Goal: Communication & Community: Answer question/provide support

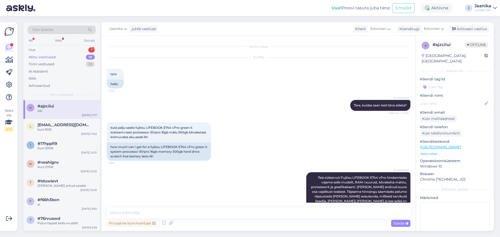
scroll to position [198, 0]
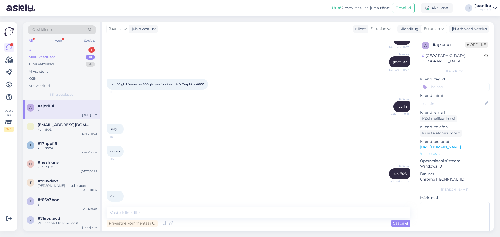
click at [29, 47] on div "Uus" at bounding box center [32, 49] width 7 height 5
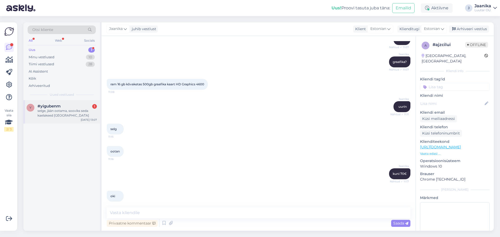
drag, startPoint x: 48, startPoint y: 114, endPoint x: 52, endPoint y: 115, distance: 4.5
click at [48, 114] on div "selge, jään ootama, sooviks seda kaelakeed [GEOGRAPHIC_DATA]" at bounding box center [66, 113] width 59 height 9
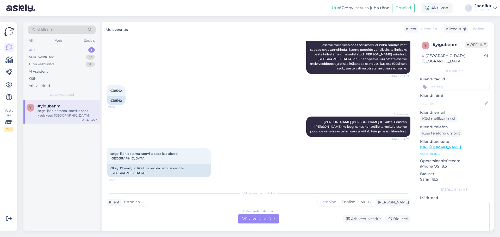
scroll to position [98, 0]
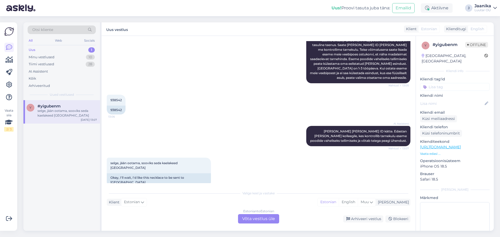
drag, startPoint x: 259, startPoint y: 221, endPoint x: 247, endPoint y: 217, distance: 13.4
click at [259, 221] on div "Estonian to Estonian Võta vestlus üle" at bounding box center [258, 218] width 41 height 9
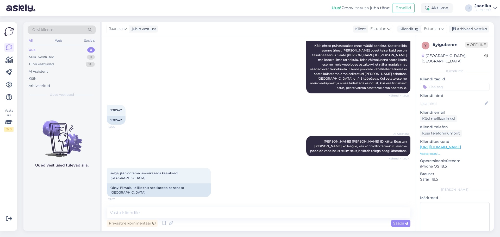
scroll to position [78, 0]
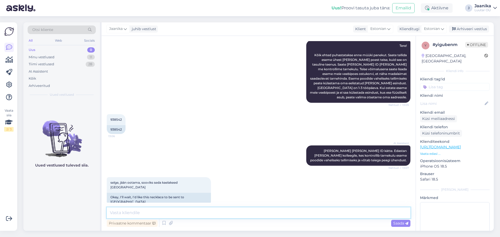
click at [210, 210] on textarea at bounding box center [258, 212] width 303 height 11
type textarea "Tere!"
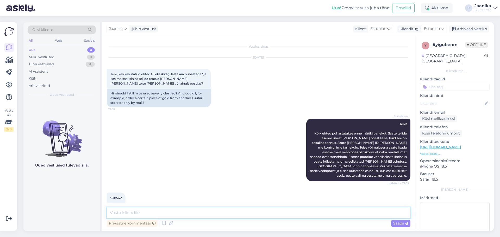
scroll to position [101, 0]
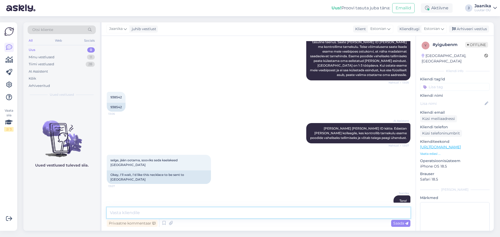
click at [154, 212] on textarea at bounding box center [258, 212] width 303 height 11
type textarea "jah saate teisest esindusest tellida [PERSON_NAME], postikulu 3€ tuleks siis en…"
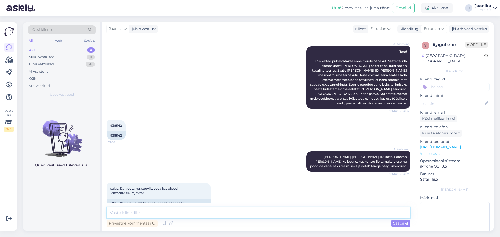
scroll to position [24, 0]
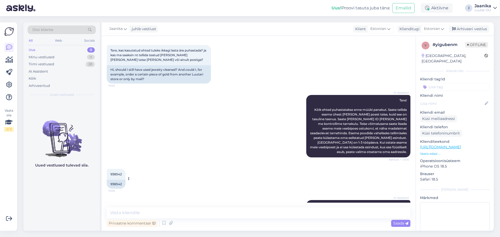
click at [115, 175] on span "938542" at bounding box center [115, 174] width 11 height 4
copy span "938542"
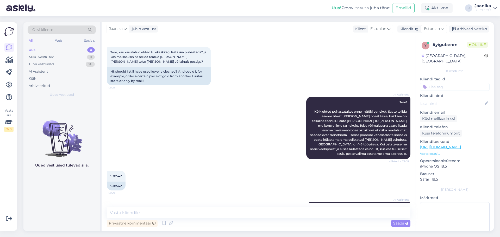
scroll to position [128, 0]
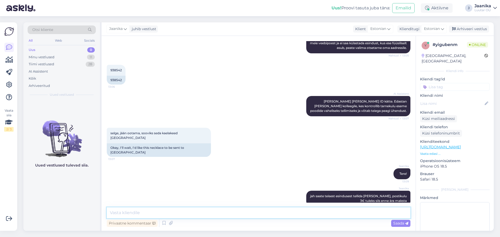
click at [199, 209] on textarea at bounding box center [258, 212] width 303 height 11
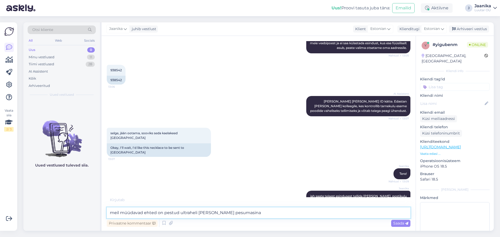
type textarea "meil müüdavad ehted on pestud ultraheli [PERSON_NAME] pesumasinas"
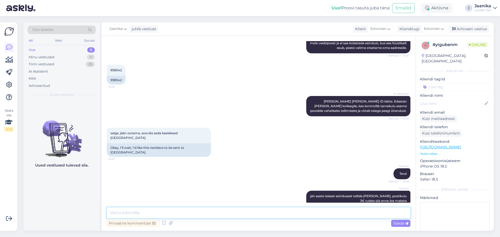
scroll to position [150, 0]
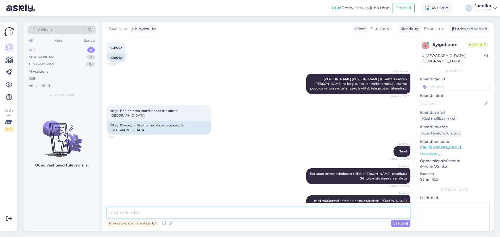
click at [192, 211] on textarea at bounding box center [258, 212] width 303 height 11
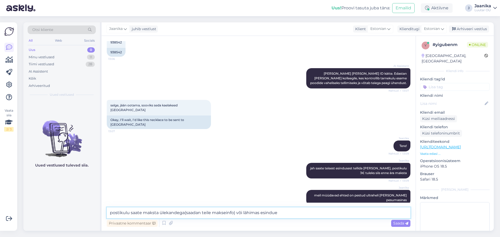
scroll to position [173, 0]
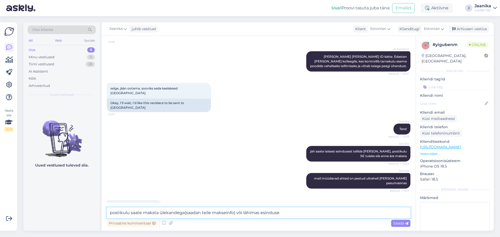
type textarea "postikulu saate maksta ülekandega(saadan teile makseinfo) või lähimas esinduses"
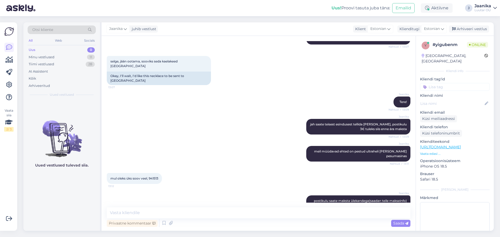
click at [154, 176] on span "mul oleks üks soov veel, 941513" at bounding box center [134, 178] width 48 height 4
copy div "941513 13:12"
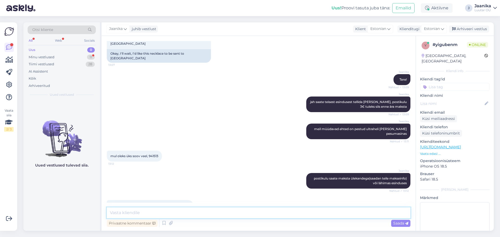
click at [189, 214] on textarea at bounding box center [258, 212] width 303 height 11
type textarea "enne me ei postita."
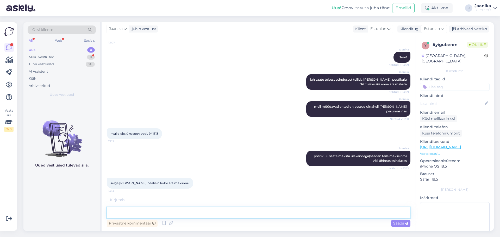
scroll to position [267, 0]
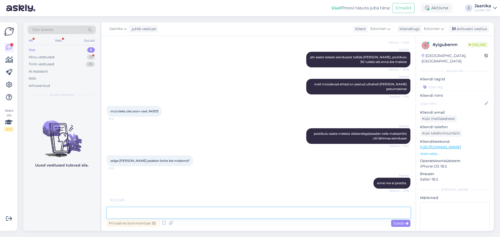
click at [162, 212] on textarea at bounding box center [258, 212] width 303 height 11
click at [189, 213] on textarea "jah ikka siis kokku 6€, kuna asuvad ernevates esindustes." at bounding box center [258, 212] width 303 height 11
type textarea "jah ikka siis kokku 6€, kuna asuvad erinevates esindustes."
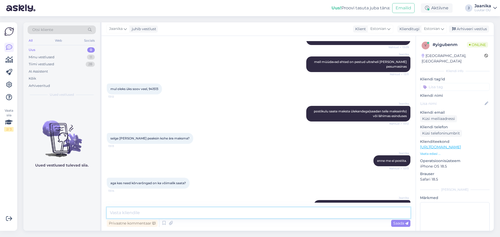
scroll to position [312, 0]
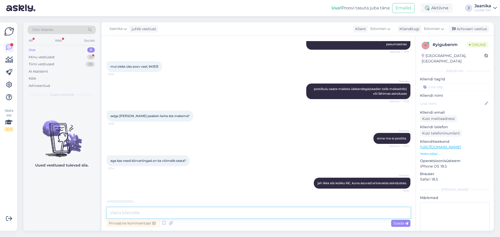
click at [189, 213] on textarea at bounding box center [258, 212] width 303 height 11
type textarea "kui tellite e-[PERSON_NAME] kaudu, siis on postikulu 2€, võimalik tagastada 14 …"
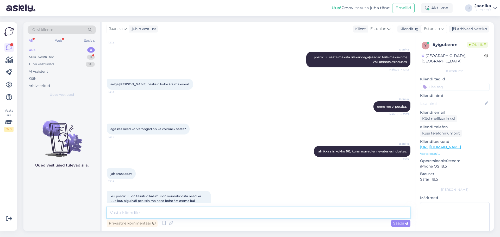
scroll to position [370, 0]
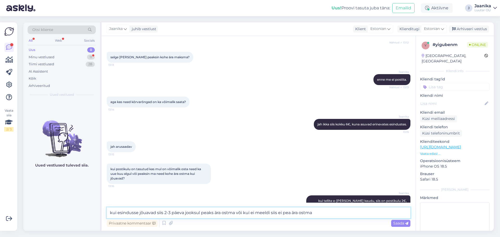
type textarea "kui esindusse jõuavad siis 2-3 päeva jooksul peaks ära ostma või kui ei meeldi …"
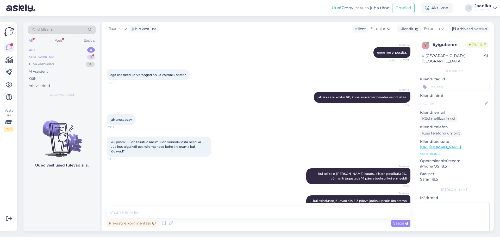
click at [47, 58] on div "Minu vestlused" at bounding box center [42, 57] width 26 height 5
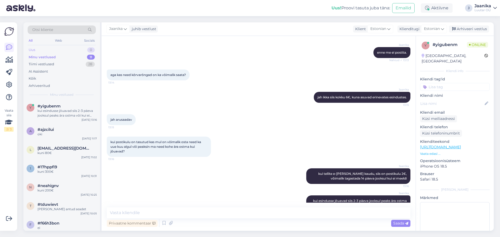
click at [37, 49] on div "Uus 0" at bounding box center [62, 49] width 68 height 7
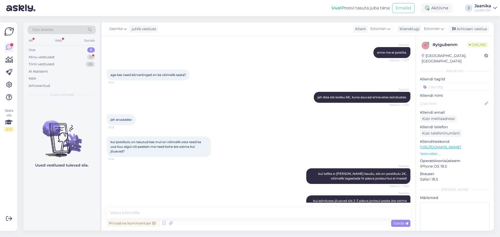
scroll to position [447, 0]
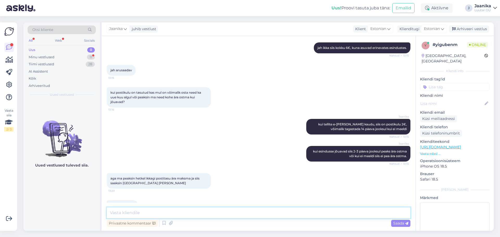
click at [146, 211] on textarea at bounding box center [258, 212] width 303 height 11
click at [137, 213] on textarea "andme oma email ja tel nr" at bounding box center [258, 212] width 303 height 11
click at [184, 212] on textarea "andme oma nimi, email ja tel nr" at bounding box center [258, 212] width 303 height 11
type textarea "andme oma nimi, email ja tel nrsaa"
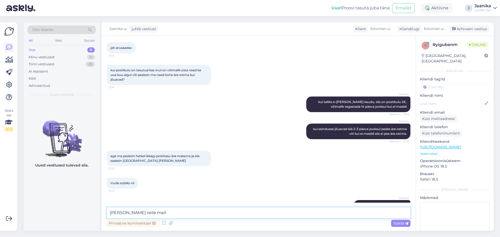
type textarea "[PERSON_NAME] teile [GEOGRAPHIC_DATA]"
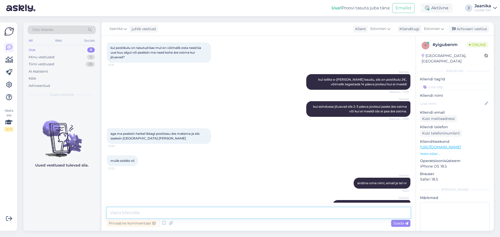
click at [266, 215] on textarea at bounding box center [258, 212] width 303 height 11
type textarea "*saadan"
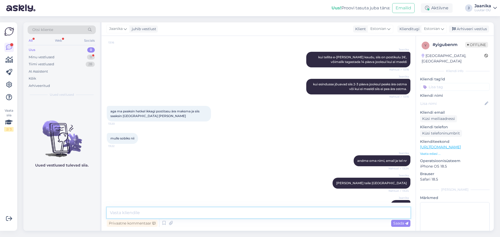
scroll to position [581, 0]
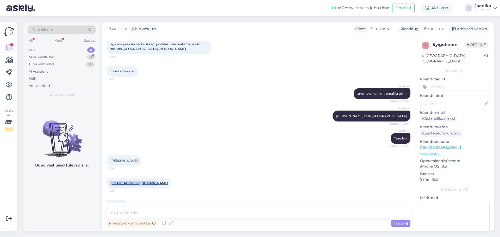
drag, startPoint x: 154, startPoint y: 170, endPoint x: 108, endPoint y: 172, distance: 46.1
click at [108, 178] on div "[EMAIL_ADDRESS][DOMAIN_NAME] 13:25" at bounding box center [139, 183] width 65 height 11
copy link "[EMAIL_ADDRESS][DOMAIN_NAME]"
click at [118, 204] on span "56300122" at bounding box center [117, 206] width 14 height 4
drag, startPoint x: 118, startPoint y: 191, endPoint x: 122, endPoint y: 191, distance: 4.2
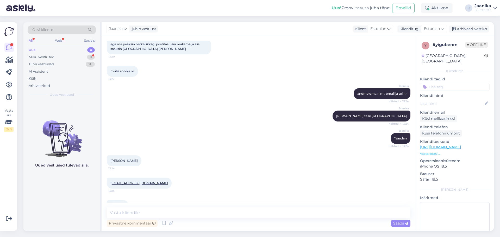
click at [119, 204] on span "56300122" at bounding box center [117, 206] width 14 height 4
copy div "56300122 13:25"
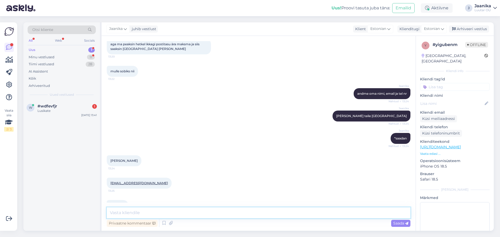
click at [164, 216] on textarea at bounding box center [258, 212] width 303 height 11
click at [53, 109] on div "Lusikate" at bounding box center [66, 111] width 59 height 5
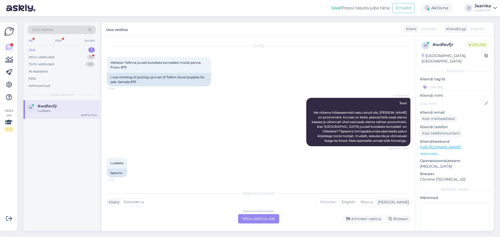
scroll to position [11, 0]
click at [266, 218] on div "Estonian to Estonian Võta vestlus üle" at bounding box center [258, 218] width 41 height 9
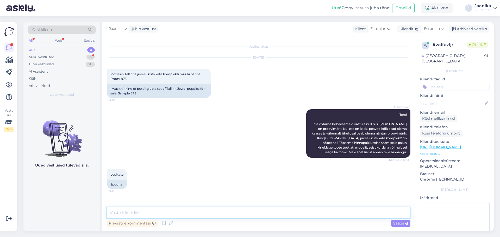
click at [164, 214] on textarea at bounding box center [258, 212] width 303 height 11
type textarea "Tere!"
click at [138, 211] on textarea at bounding box center [258, 212] width 303 height 11
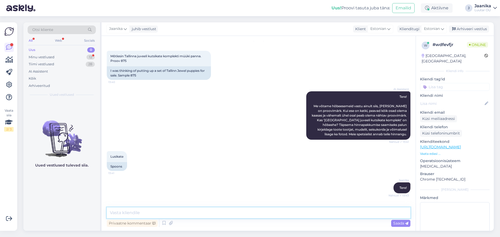
scroll to position [37, 0]
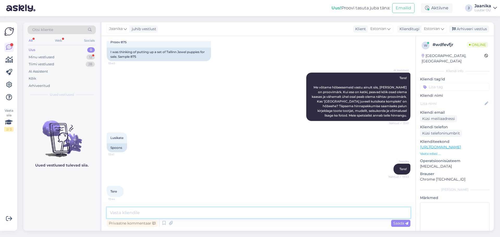
click at [136, 212] on textarea at bounding box center [258, 212] width 303 height 11
type textarea "teil on võimalus jah panna komisjoni müüki"
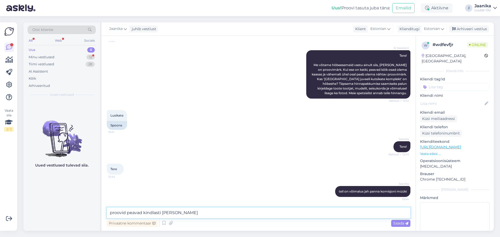
type textarea "proovid peavad kindlasti [PERSON_NAME]"
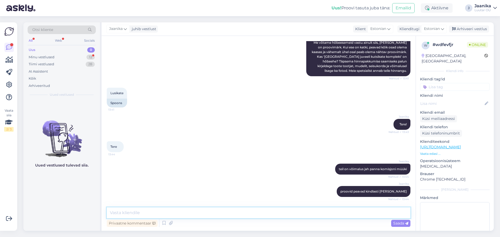
scroll to position [104, 0]
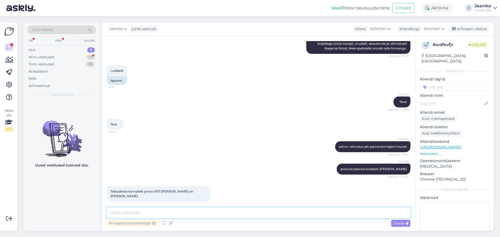
click at [174, 211] on textarea at bounding box center [258, 212] width 303 height 11
click at [158, 214] on textarea at bounding box center [258, 212] width 303 height 11
click at [307, 213] on textarea "komisjonimüüki pannes saate ise hinna mõelda ja [PERSON_NAME] poolt läheb juurd…" at bounding box center [258, 212] width 303 height 11
type textarea "komisjonimüüki pannes saate ise hinna mõelda ja [PERSON_NAME] poolt läheb juurd…"
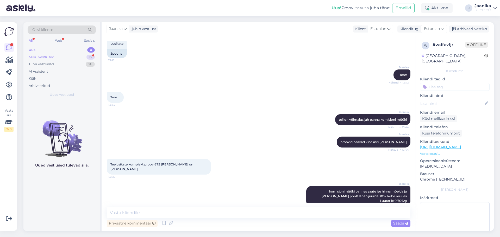
click at [42, 56] on div "Minu vestlused" at bounding box center [42, 57] width 26 height 5
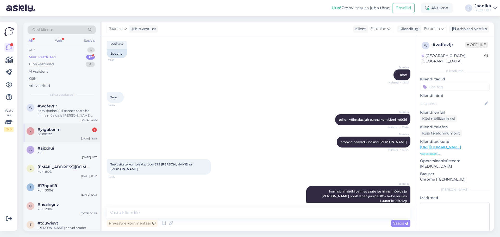
click at [54, 130] on span "#yigubenm" at bounding box center [48, 129] width 23 height 5
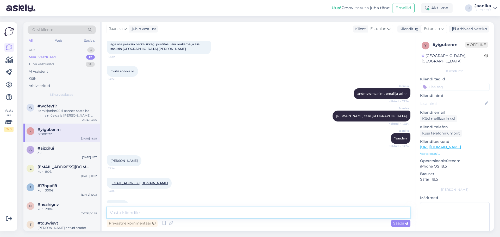
click at [166, 212] on textarea at bounding box center [258, 212] width 303 height 11
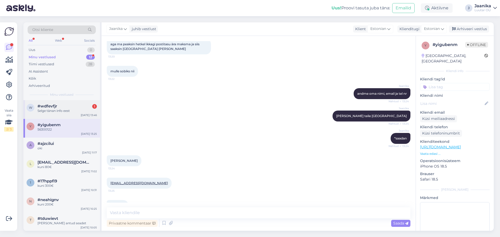
click at [63, 101] on div "w #wdfevfjr 1 Selge tänan info eest [DATE] 13:46" at bounding box center [61, 109] width 77 height 19
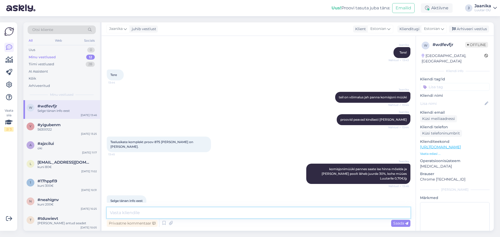
click at [162, 211] on textarea at bounding box center [258, 212] width 303 height 11
type textarea "[PERSON_NAME] päeva!"
